Goal: Find specific page/section: Find specific page/section

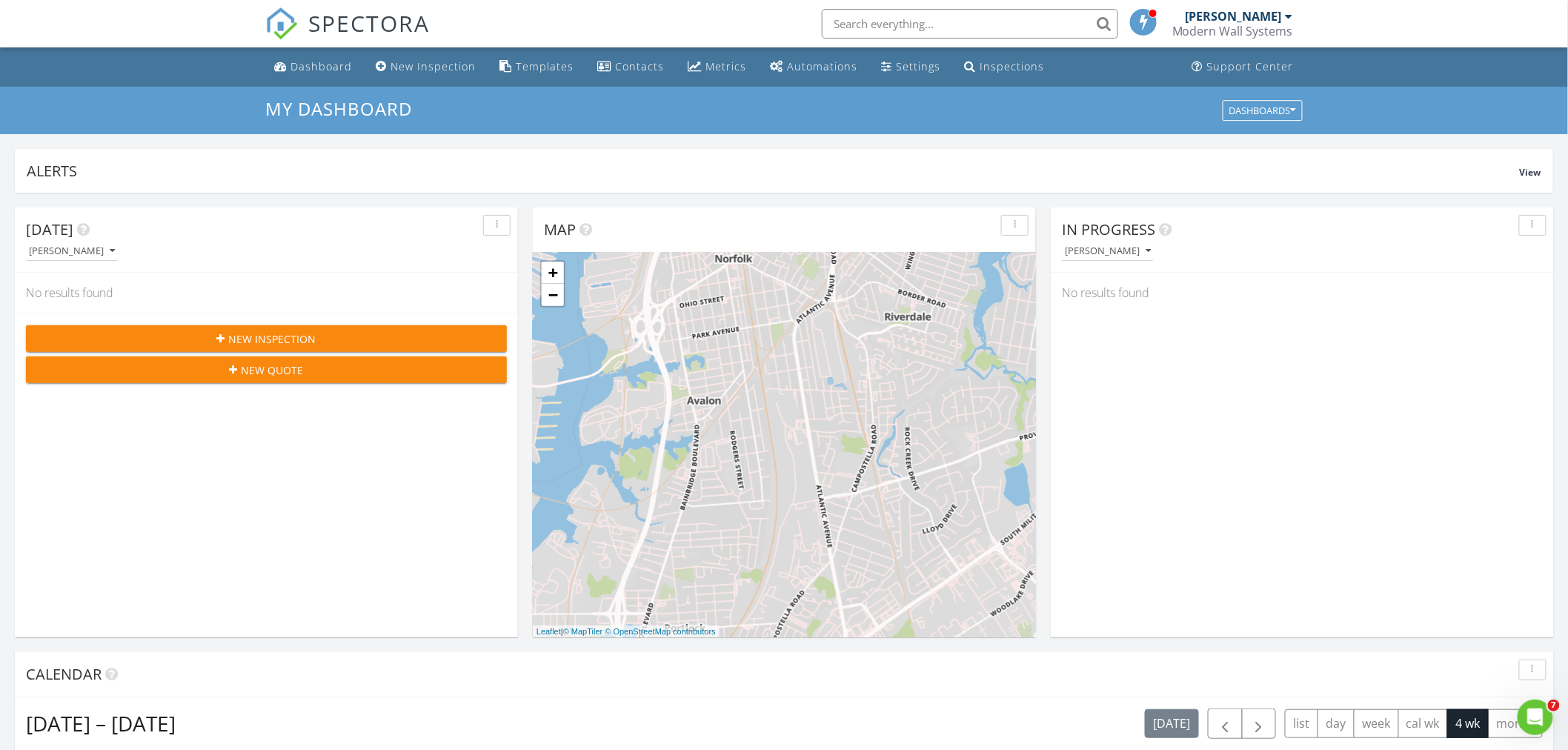
click at [852, 27] on input "text" at bounding box center [970, 24] width 296 height 30
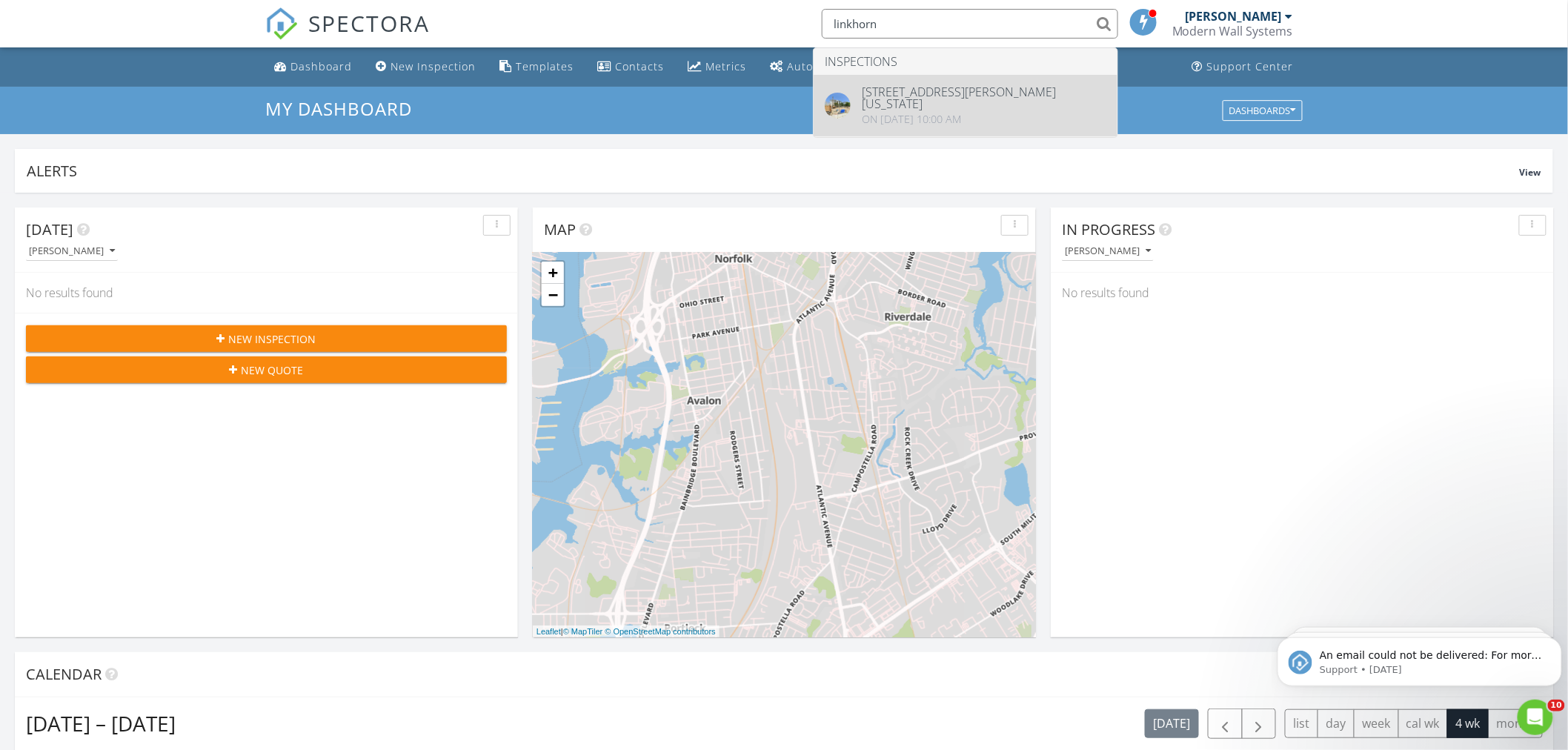
type input "linkhorn"
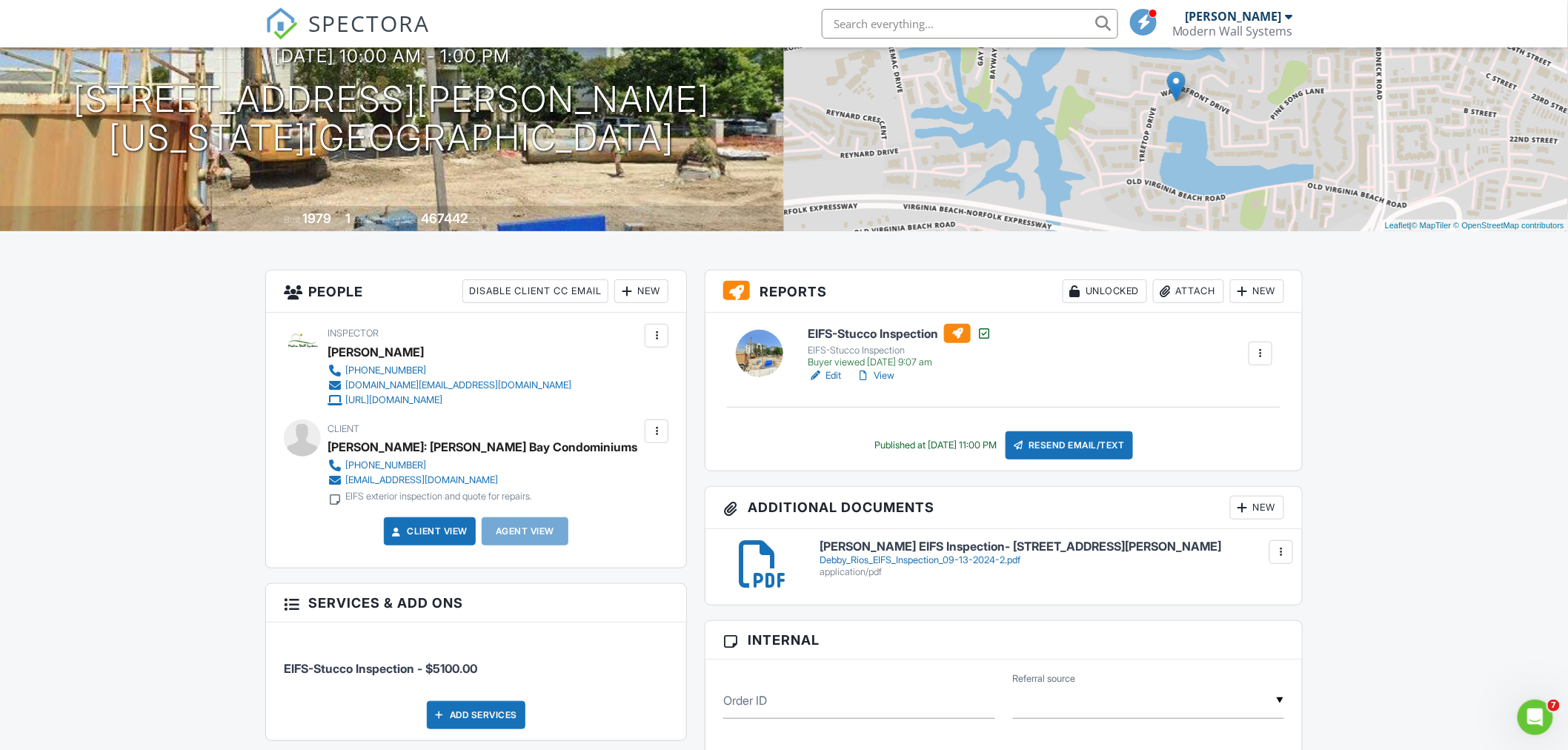
click at [828, 378] on link "Edit" at bounding box center [823, 376] width 33 height 15
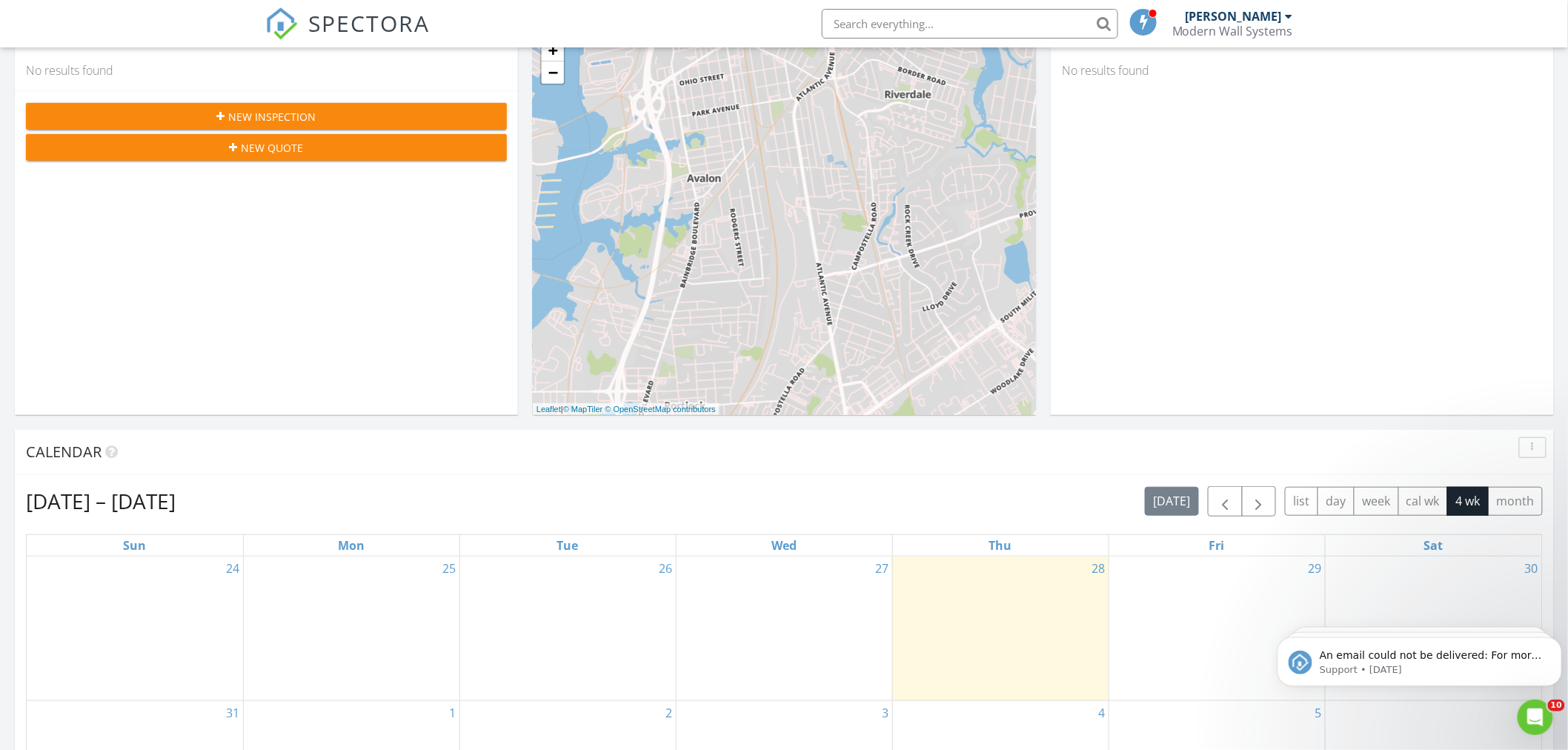
scroll to position [412, 0]
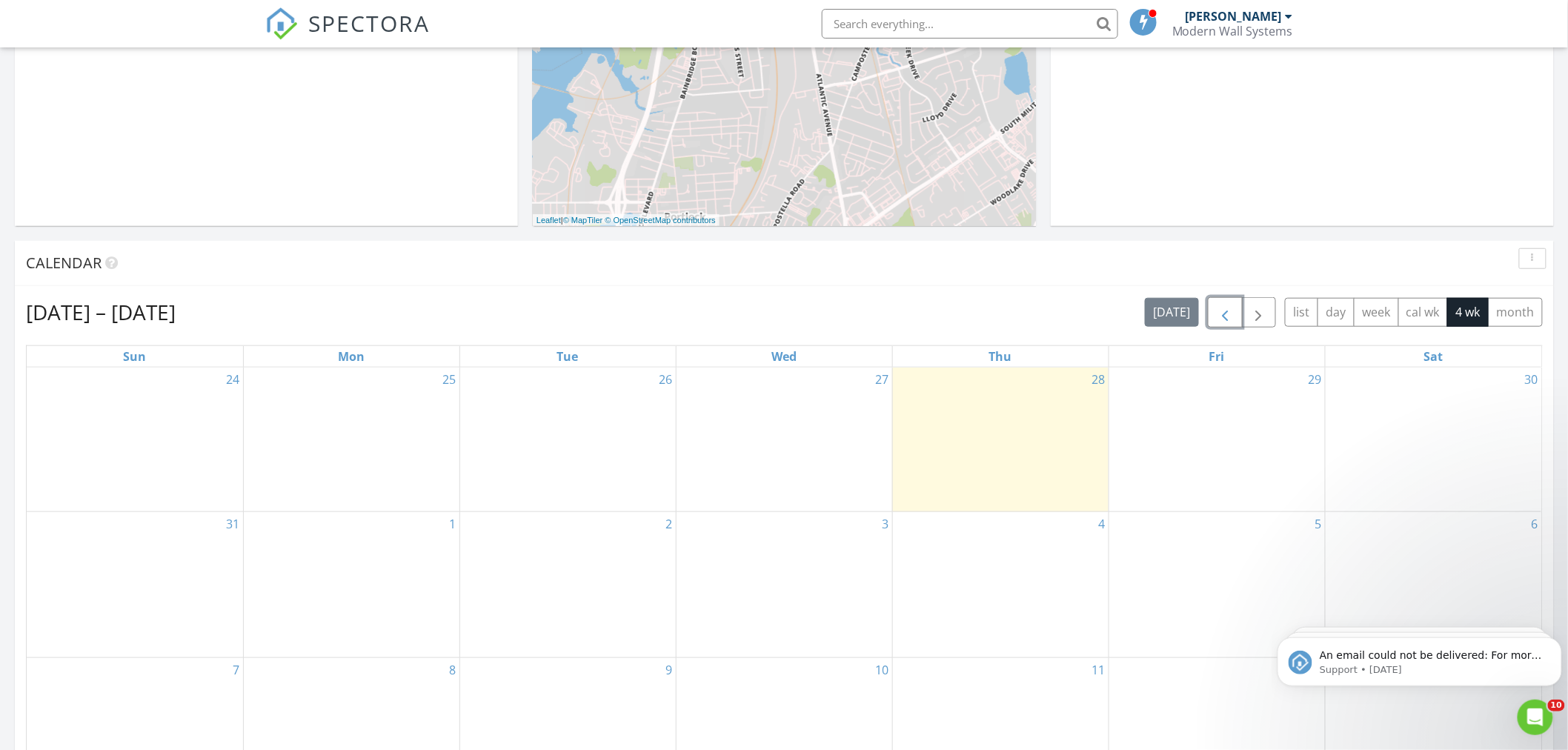
click at [1220, 308] on span "button" at bounding box center [1225, 313] width 18 height 18
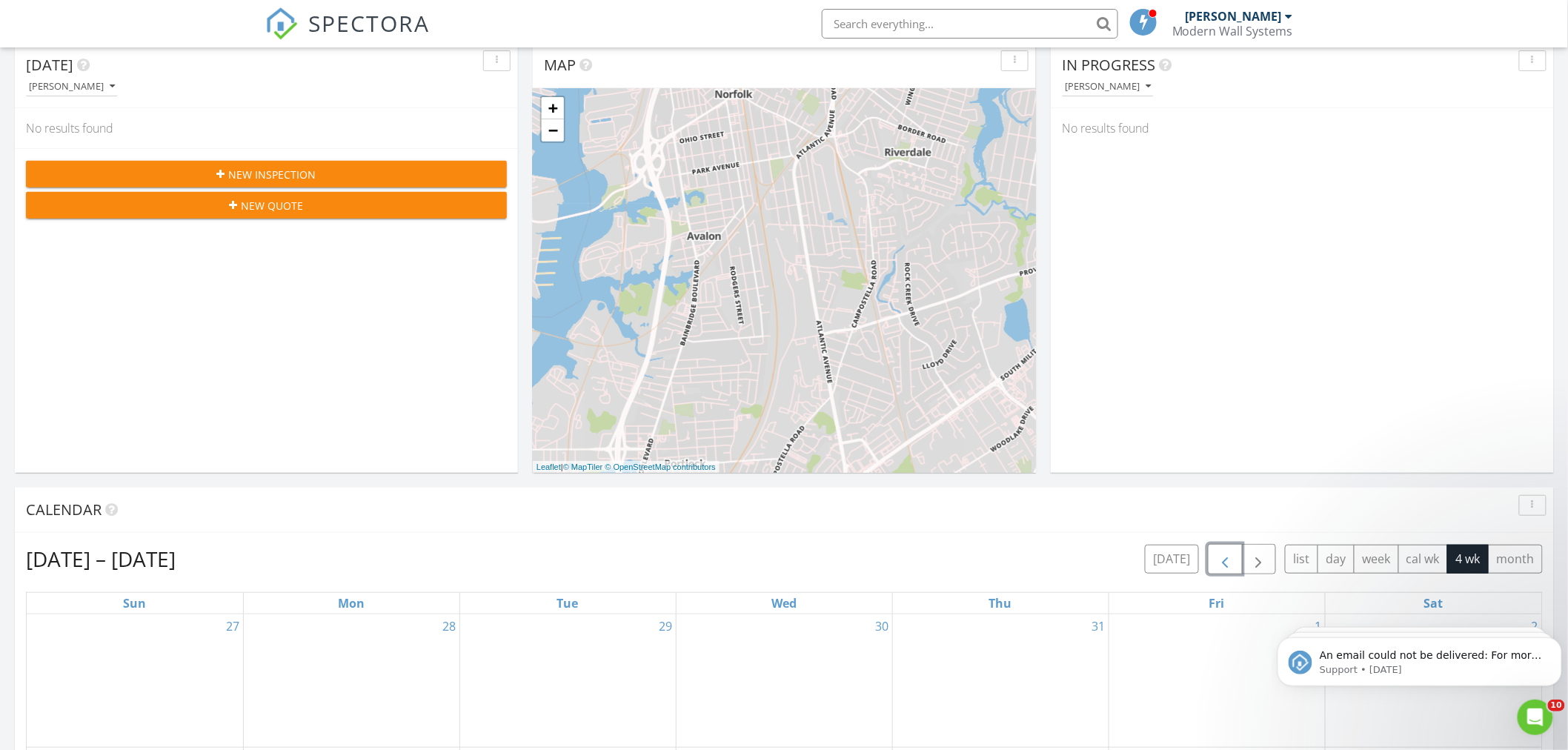
scroll to position [0, 0]
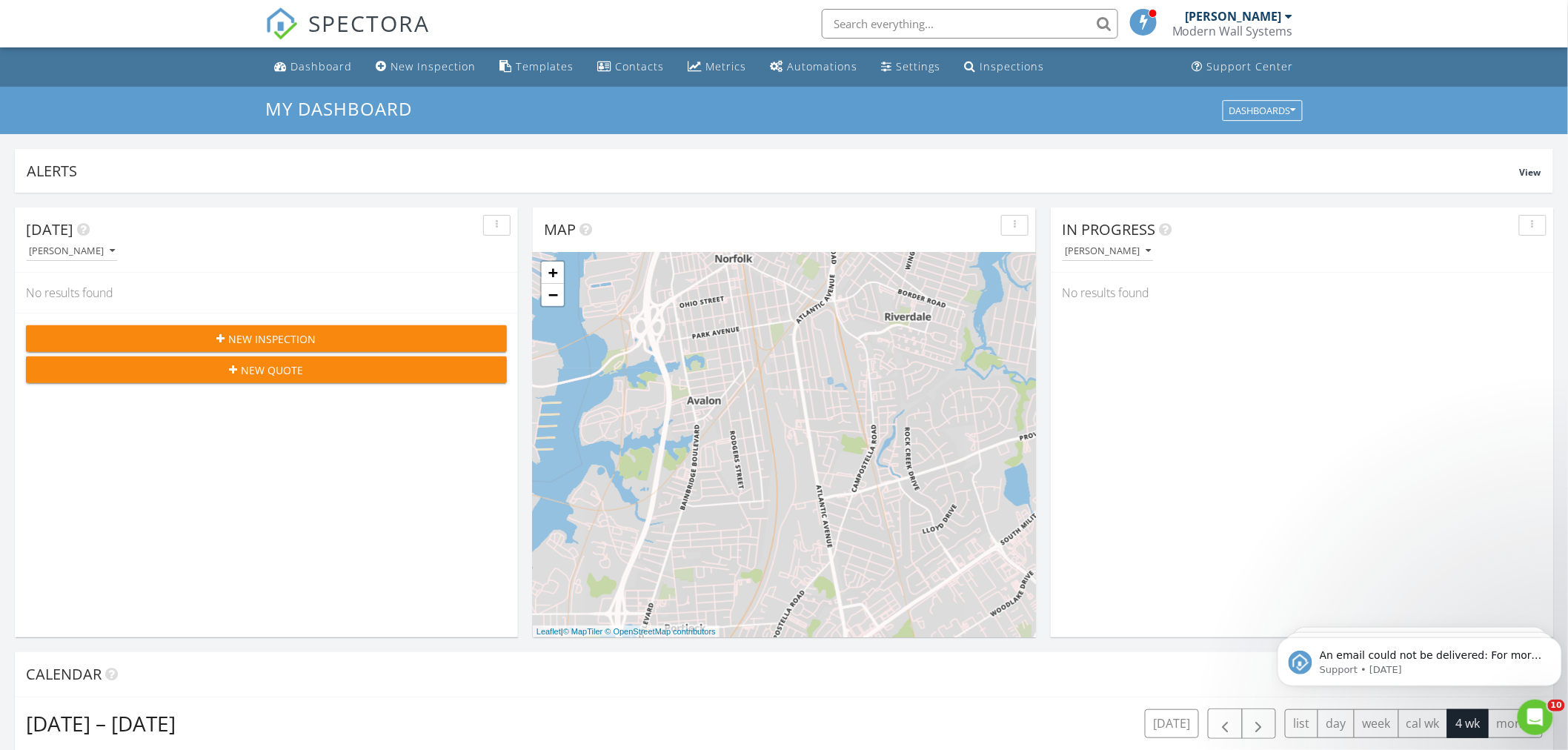
click at [869, 24] on input "text" at bounding box center [970, 24] width 296 height 30
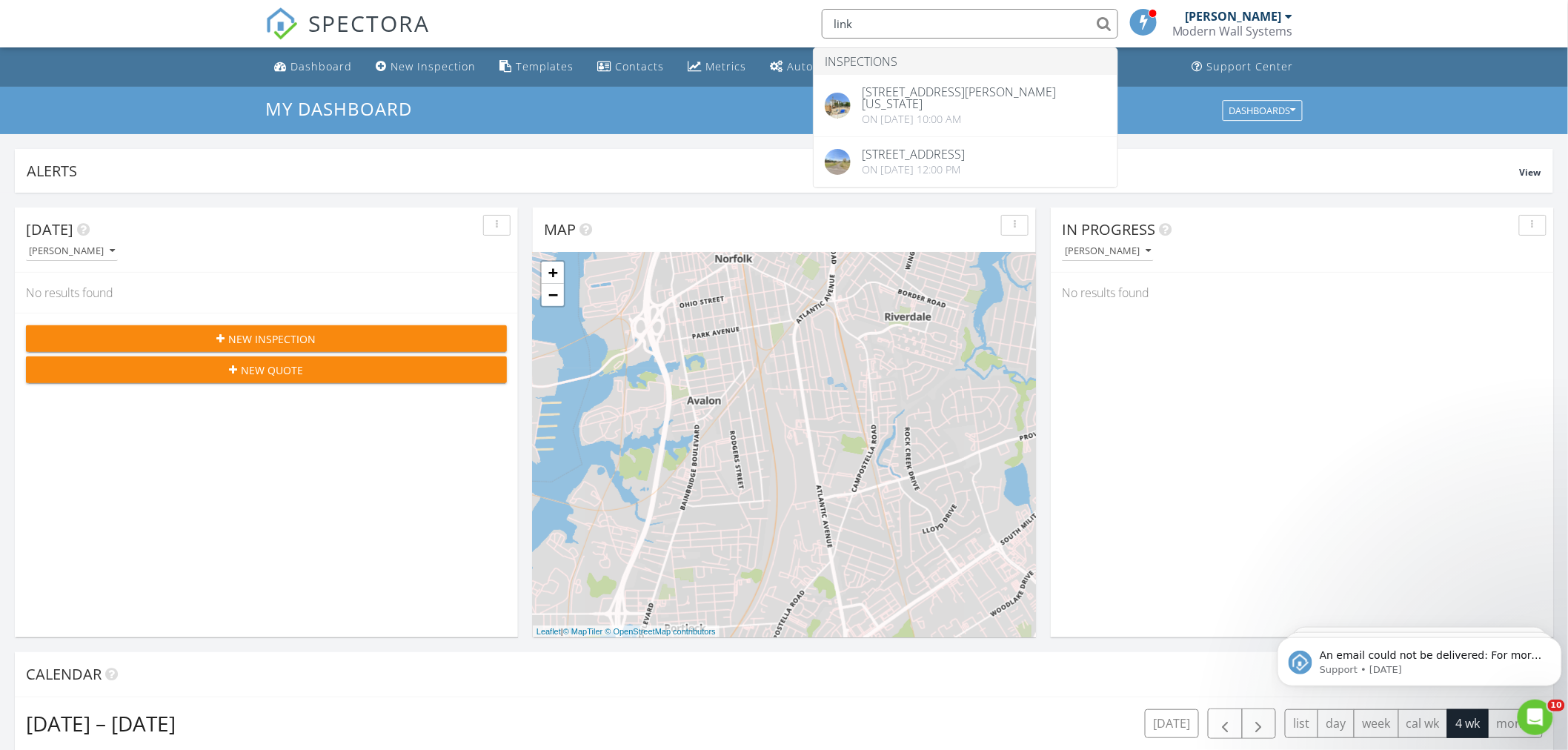
type input "link"
